Goal: Transaction & Acquisition: Subscribe to service/newsletter

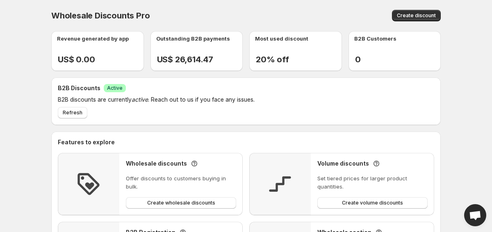
scroll to position [39, 0]
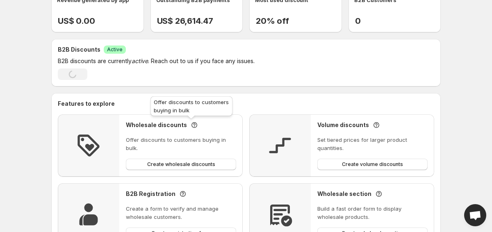
click at [194, 125] on icon at bounding box center [195, 124] width 2 height 2
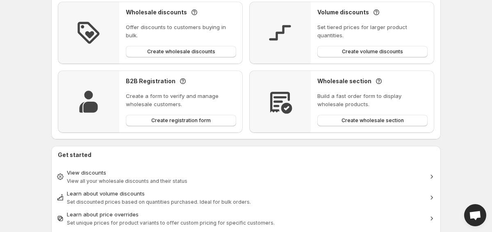
scroll to position [0, 0]
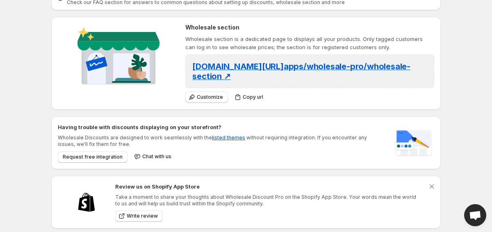
scroll to position [405, 0]
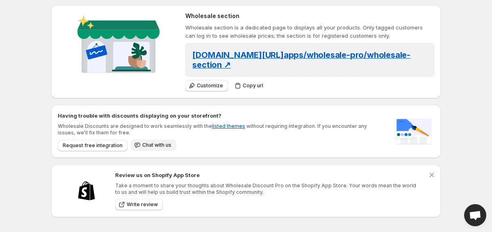
click at [145, 148] on button "Chat with us" at bounding box center [154, 144] width 46 height 11
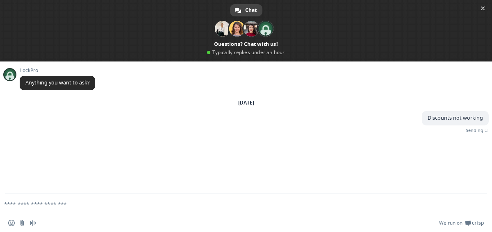
click at [164, 142] on div "Wednesday, 8 October Discounts not working Just now Sending" at bounding box center [254, 121] width 469 height 45
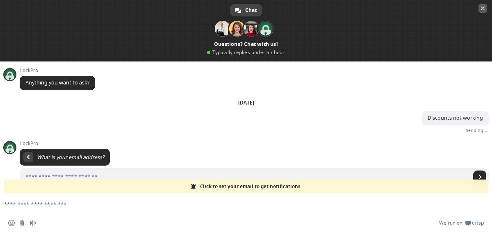
scroll to position [18, 0]
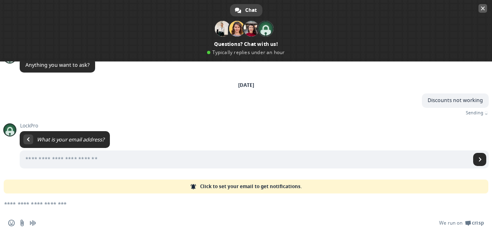
click at [486, 7] on span "Close chat" at bounding box center [483, 8] width 9 height 9
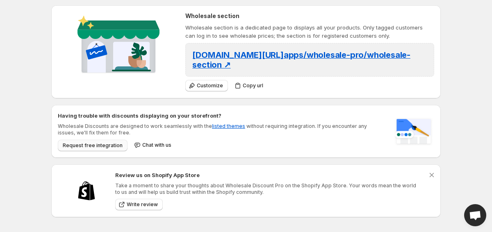
scroll to position [9, 0]
click at [102, 146] on span "Request free integration" at bounding box center [93, 145] width 60 height 7
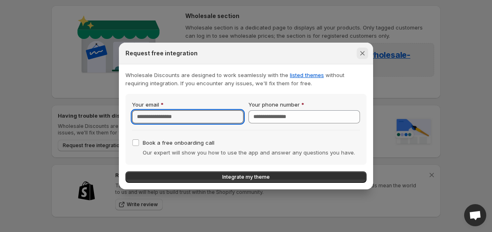
click at [367, 51] on button "Close" at bounding box center [362, 53] width 11 height 11
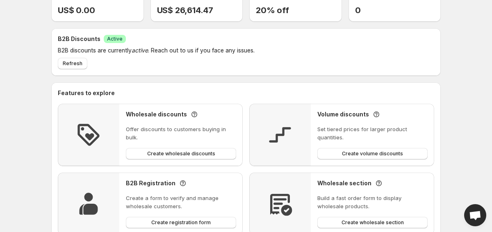
scroll to position [0, 0]
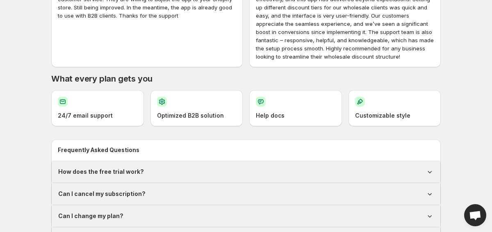
scroll to position [442, 0]
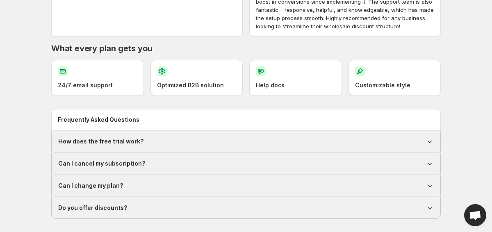
click at [162, 205] on div "Do you offer discounts?" at bounding box center [246, 208] width 376 height 8
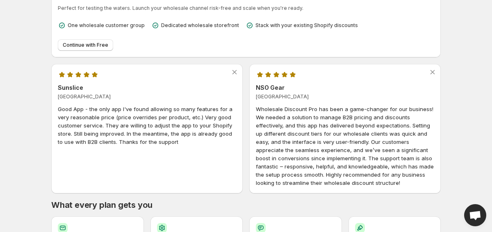
scroll to position [276, 0]
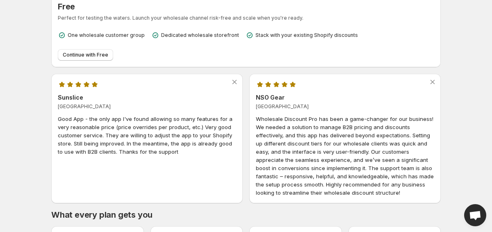
click at [282, 91] on div "NSO Gear Cyprus Wholesale Discount Pro has been a game-changer for our business…" at bounding box center [345, 138] width 178 height 116
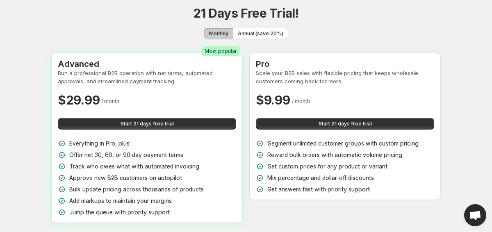
scroll to position [0, 0]
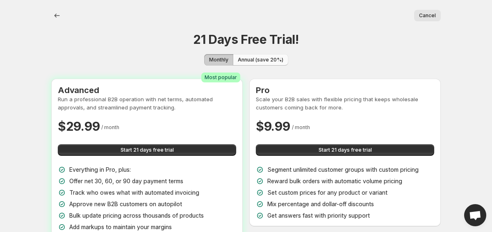
click at [263, 56] on button "Annual (save 20%)" at bounding box center [260, 59] width 55 height 11
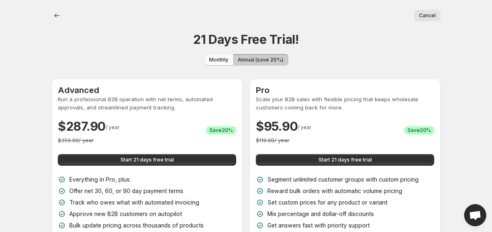
click at [218, 60] on span "Monthly" at bounding box center [218, 60] width 19 height 7
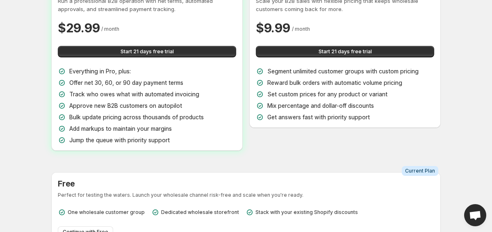
scroll to position [117, 0]
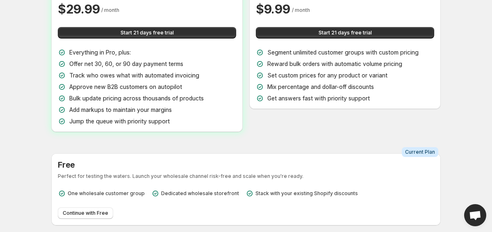
click at [243, 131] on div "Success Most popular Advanced Run a professional B2B operation with net terms, …" at bounding box center [246, 46] width 390 height 171
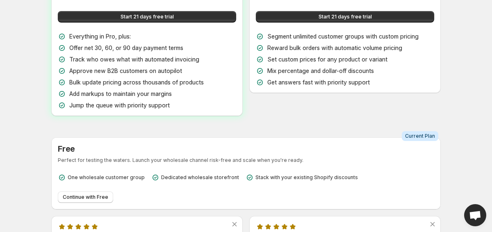
scroll to position [132, 0]
